Goal: Information Seeking & Learning: Learn about a topic

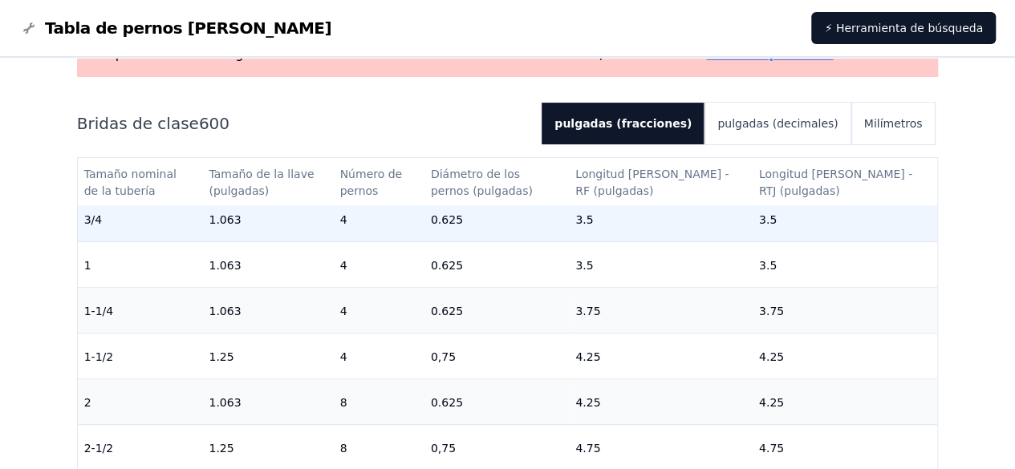
scroll to position [56, 0]
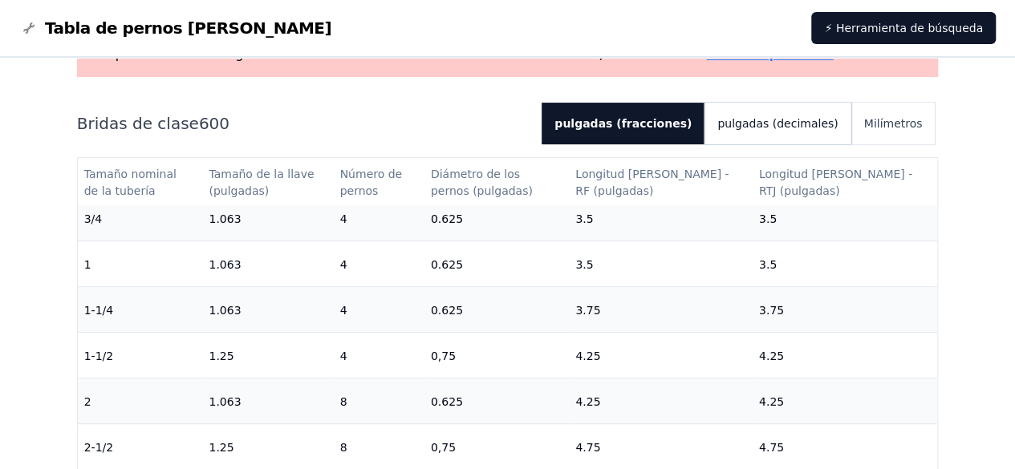
click at [788, 124] on font "pulgadas (decimales)" at bounding box center [777, 123] width 120 height 13
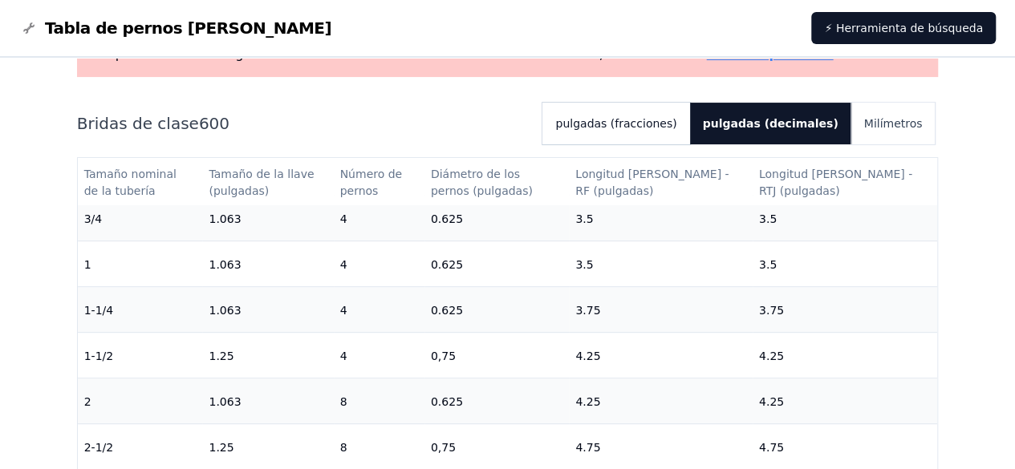
click at [640, 124] on font "pulgadas (fracciones)" at bounding box center [615, 123] width 121 height 13
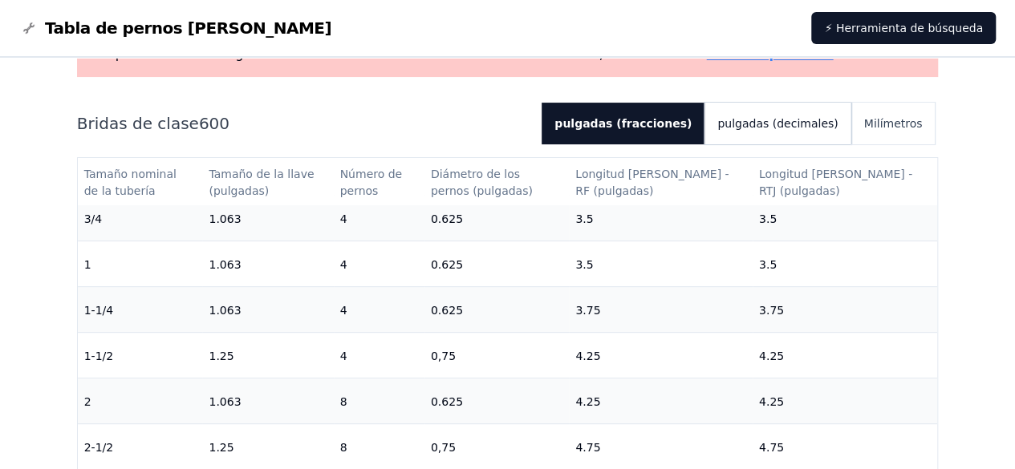
click at [798, 120] on font "pulgadas (decimales)" at bounding box center [777, 123] width 120 height 13
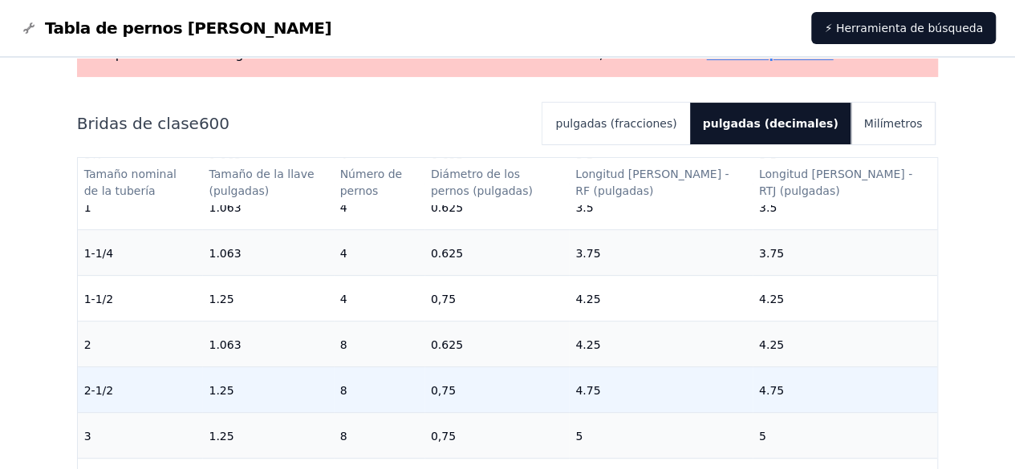
scroll to position [100, 0]
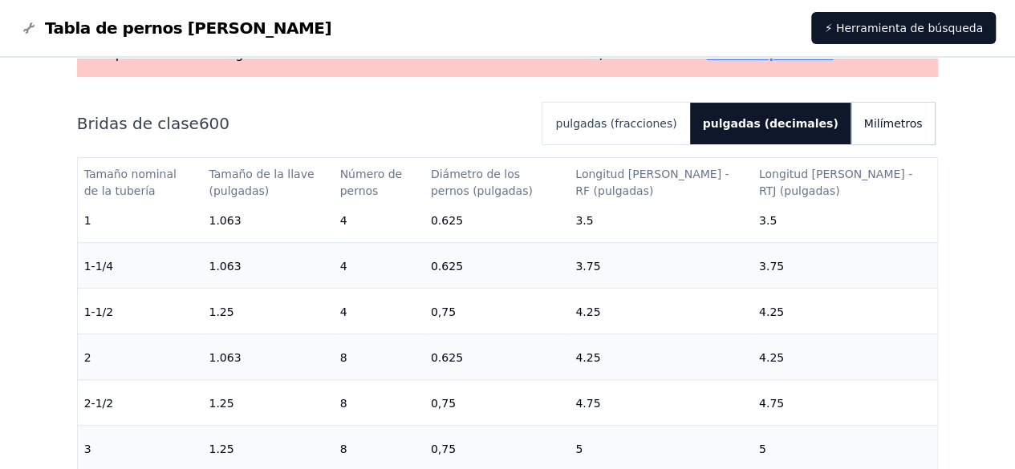
click at [891, 121] on font "Milímetros" at bounding box center [893, 123] width 59 height 13
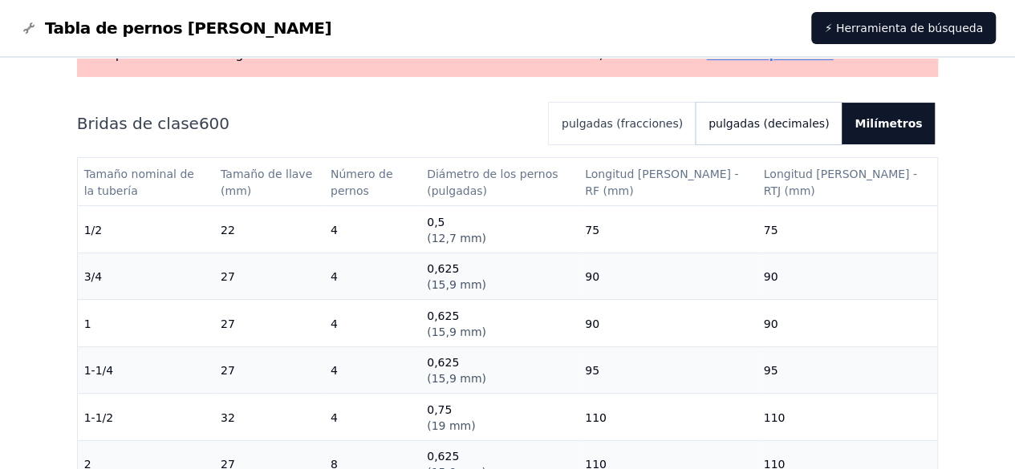
click at [779, 124] on font "pulgadas (decimales)" at bounding box center [768, 123] width 120 height 13
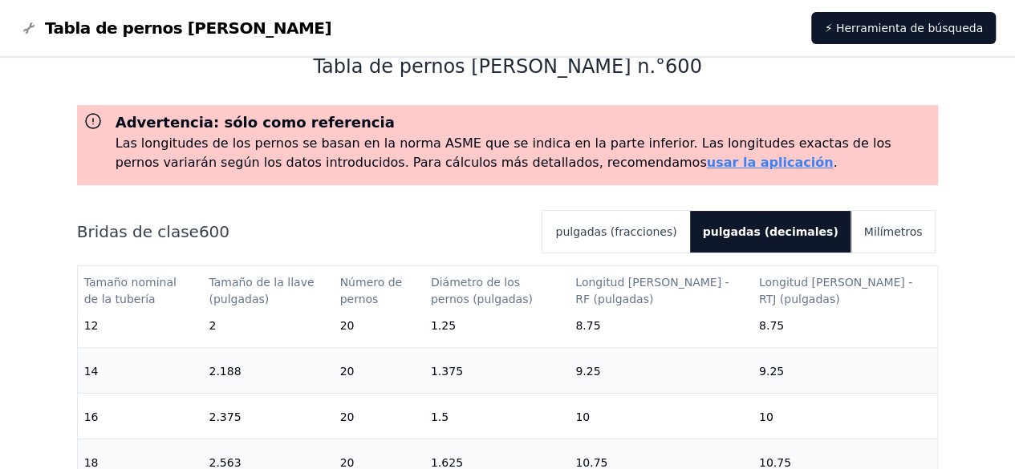
scroll to position [653, 0]
click at [642, 230] on font "pulgadas (fracciones)" at bounding box center [615, 231] width 121 height 13
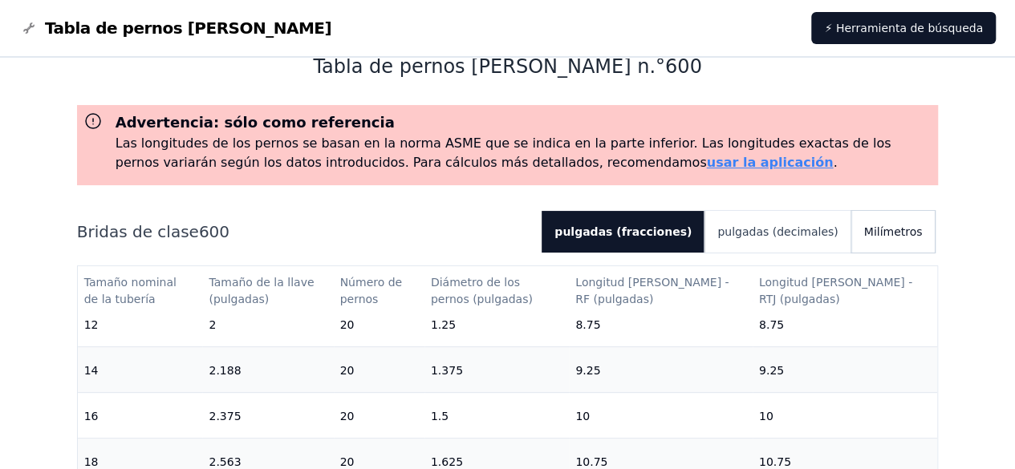
click at [913, 238] on font "Milímetros" at bounding box center [893, 231] width 59 height 13
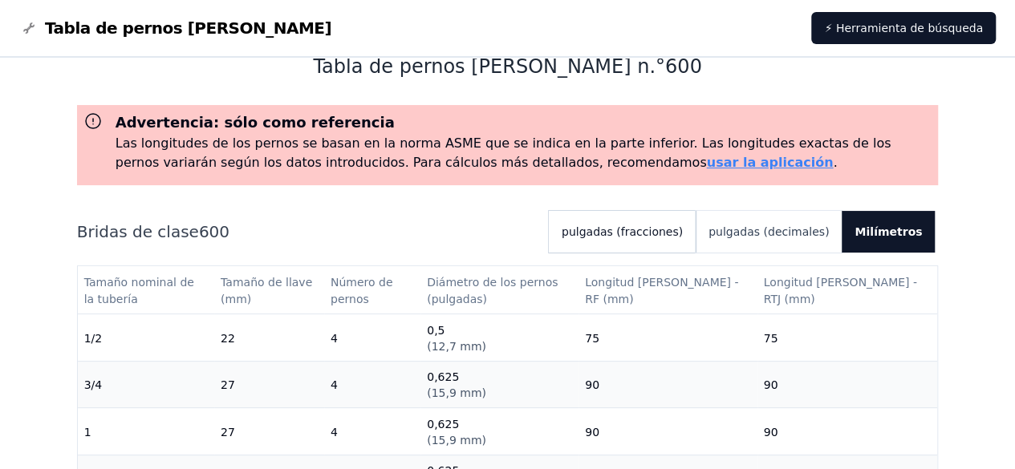
click at [661, 222] on button "pulgadas (fracciones)" at bounding box center [622, 232] width 147 height 42
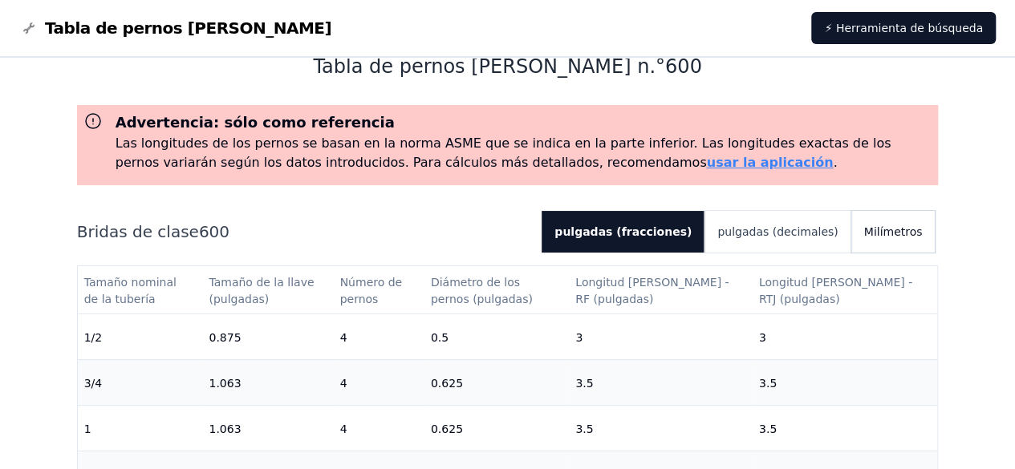
click at [886, 237] on font "Milímetros" at bounding box center [893, 231] width 59 height 13
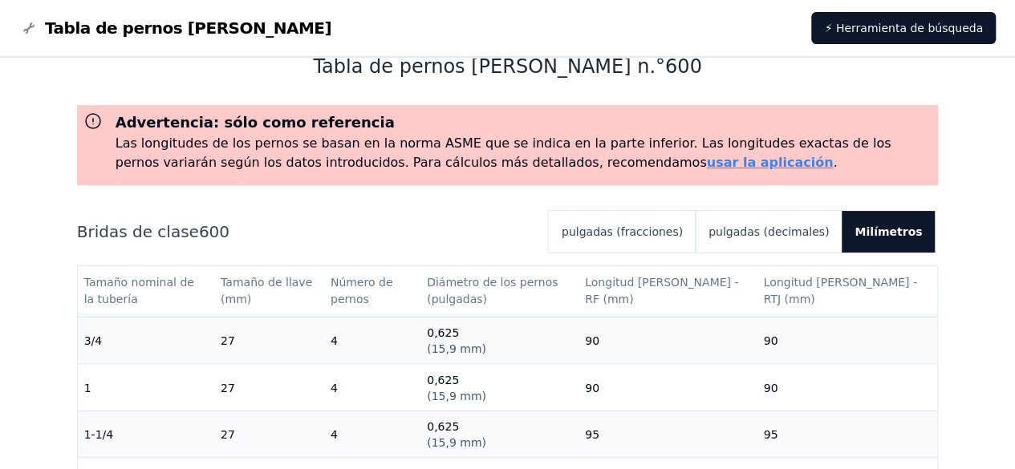
scroll to position [43, 0]
click at [745, 238] on font "pulgadas (decimales)" at bounding box center [768, 231] width 120 height 13
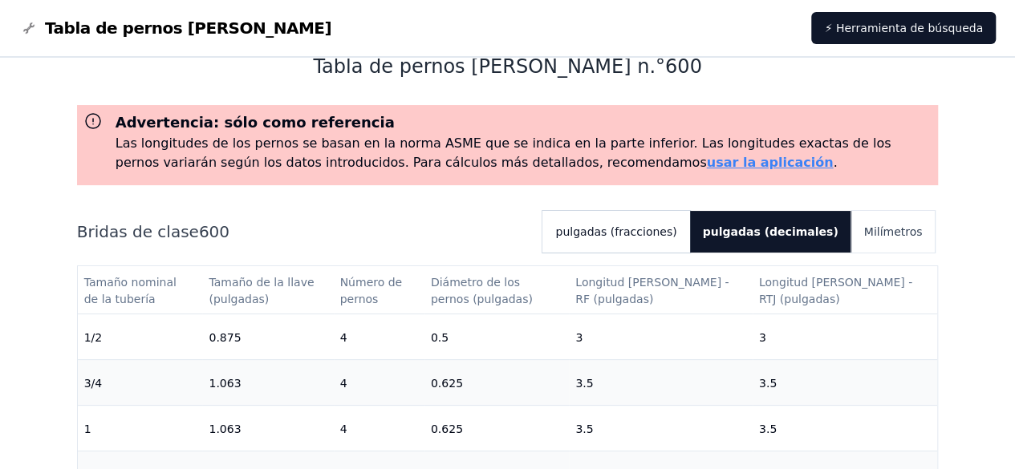
click at [675, 229] on font "pulgadas (fracciones)" at bounding box center [615, 231] width 121 height 13
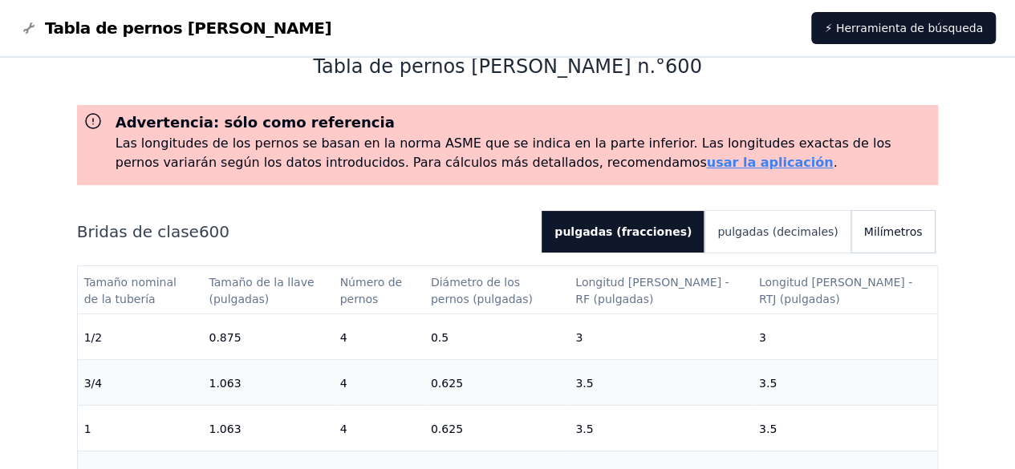
click at [887, 221] on button "Milímetros" at bounding box center [893, 232] width 84 height 42
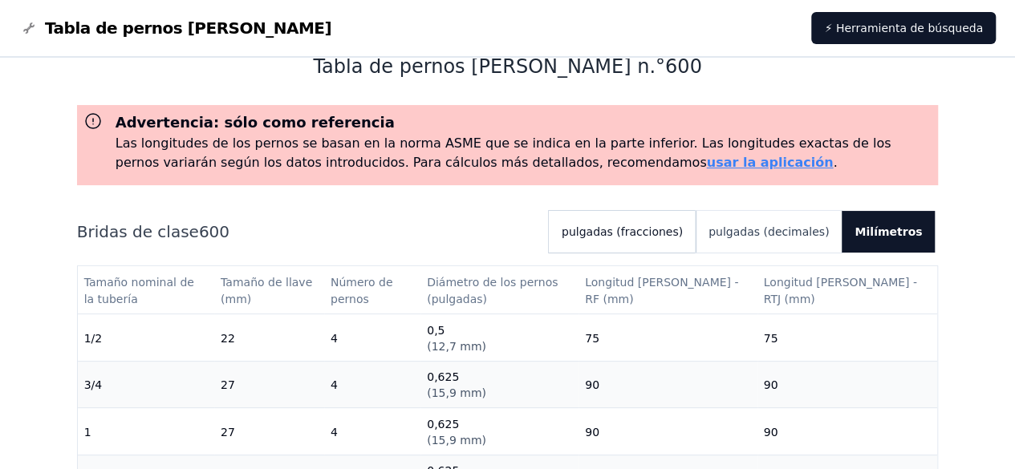
click at [640, 232] on font "pulgadas (fracciones)" at bounding box center [622, 231] width 121 height 13
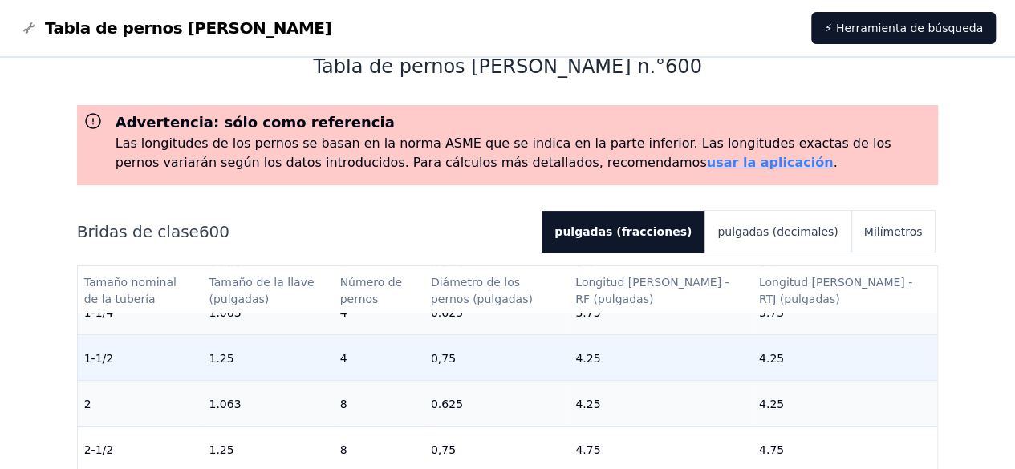
scroll to position [161, 0]
